Goal: Task Accomplishment & Management: Manage account settings

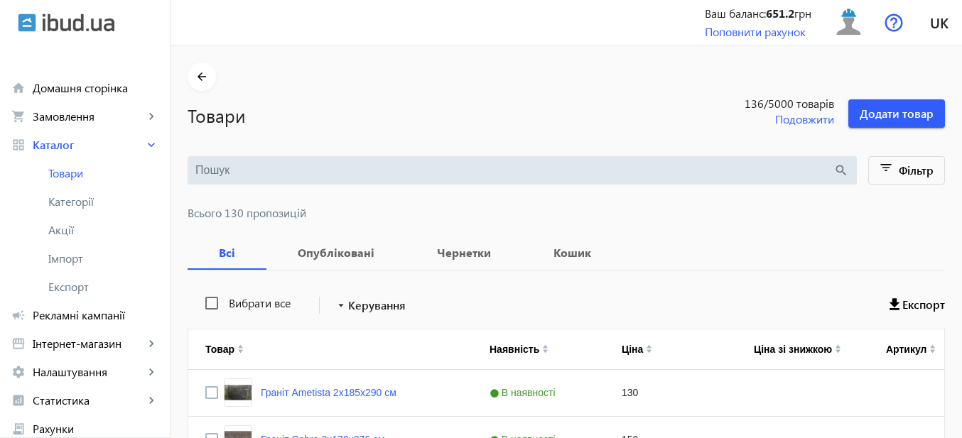
click at [304, 170] on input "search" at bounding box center [514, 171] width 638 height 16
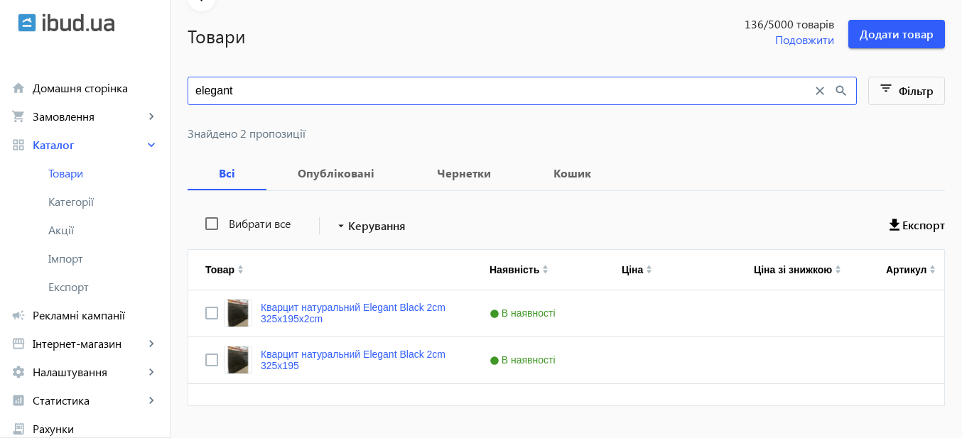
scroll to position [113, 0]
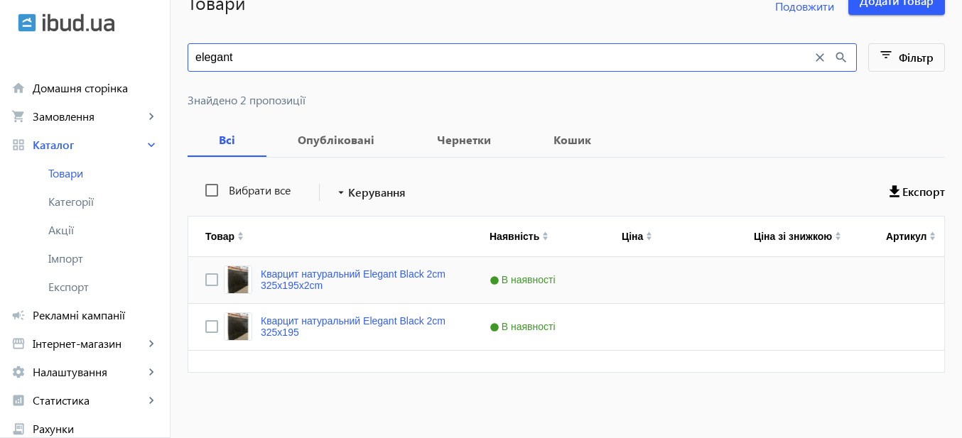
type input "elegant"
click at [205, 277] on input "Press Space to toggle row selection (unchecked)" at bounding box center [211, 280] width 13 height 13
checkbox input "true"
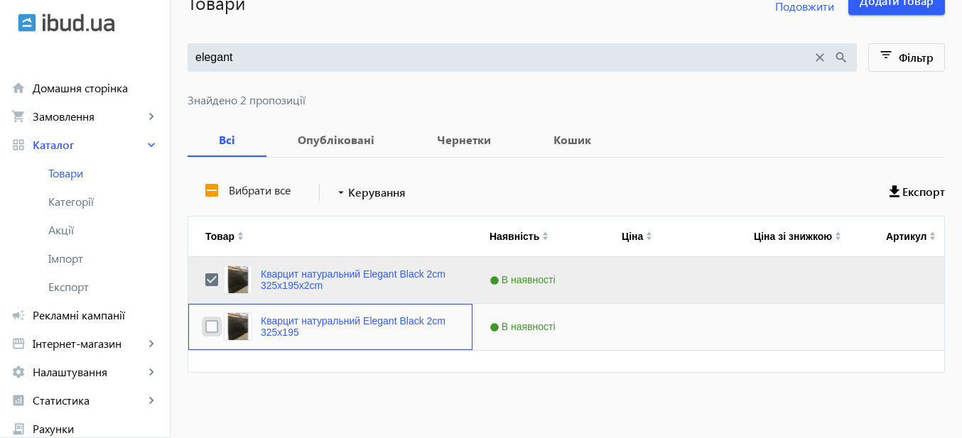
click at [205, 330] on input "Press Space to toggle row selection (unchecked)" at bounding box center [211, 326] width 13 height 13
checkbox input "true"
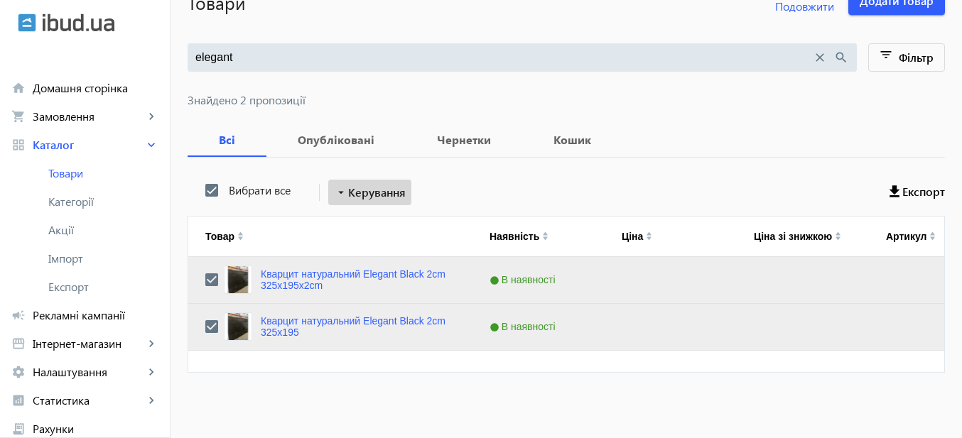
click at [334, 196] on mat-icon "arrow_drop_down" at bounding box center [341, 192] width 14 height 14
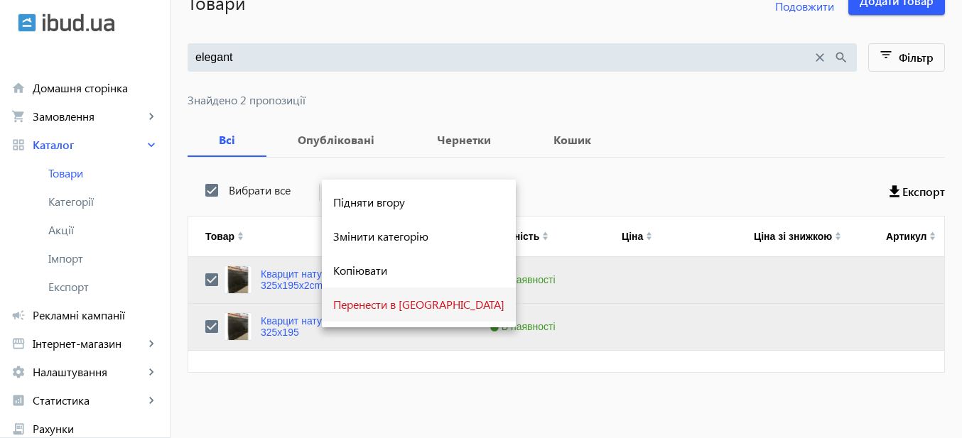
click at [365, 303] on span "Перенести в [GEOGRAPHIC_DATA]" at bounding box center [418, 304] width 171 height 11
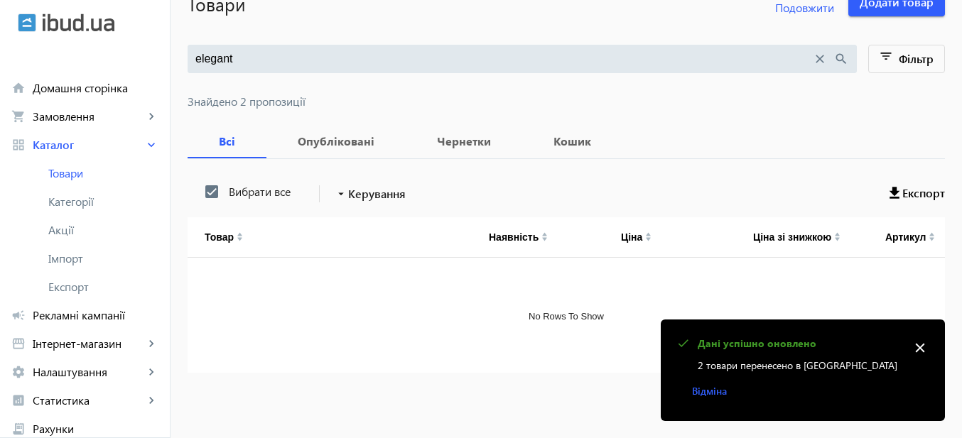
scroll to position [0, 0]
